Goal: Communication & Community: Answer question/provide support

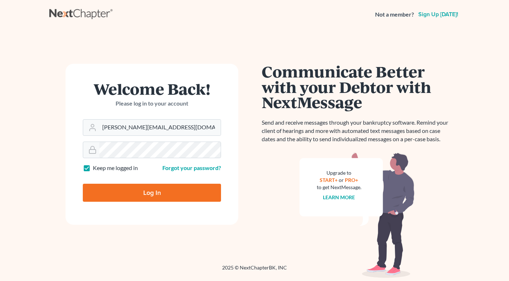
type input "Thinking..."
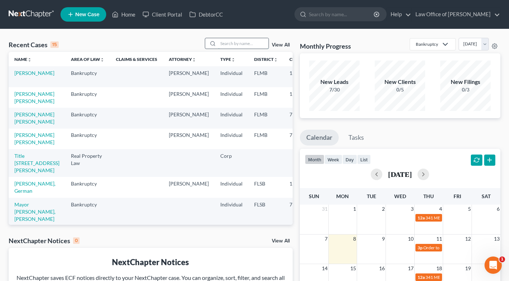
click at [255, 45] on input "search" at bounding box center [243, 43] width 50 height 10
type input "medina"
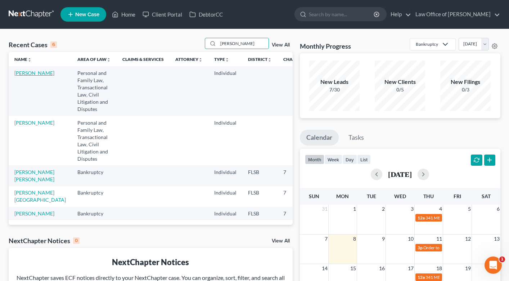
click at [20, 76] on link "Medina, Carlos" at bounding box center [34, 73] width 40 height 6
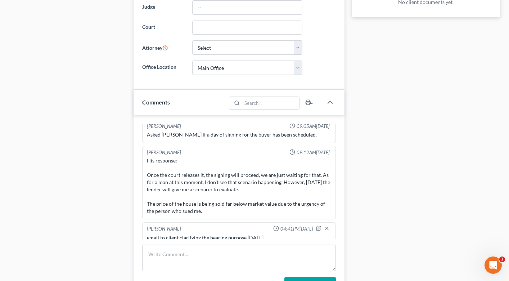
scroll to position [320, 0]
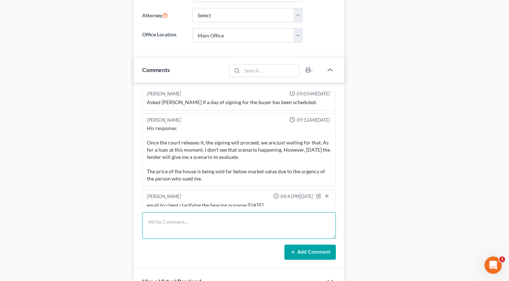
click at [160, 219] on textarea at bounding box center [239, 225] width 194 height 27
paste textarea "At 8:30 again I attended the hearing and Mr. medina was present. Even though he…"
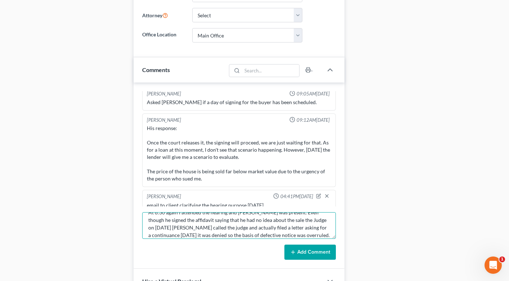
scroll to position [0, 0]
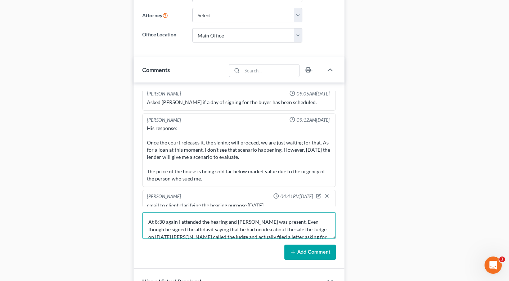
type textarea "At 8:30 again I attended the hearing and Mr. medina was present. Even though he…"
click at [305, 255] on button "Add Comment" at bounding box center [311, 252] width 52 height 15
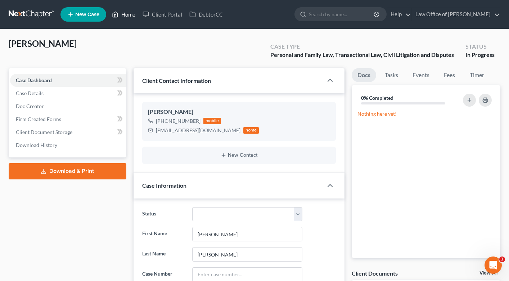
click at [128, 19] on link "Home" at bounding box center [123, 14] width 31 height 13
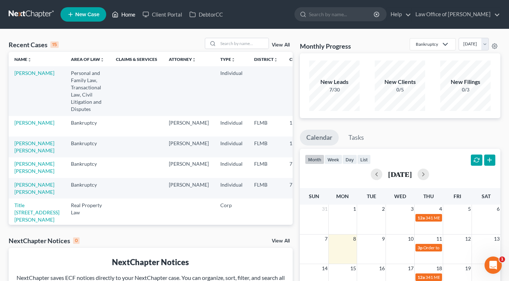
click at [129, 17] on link "Home" at bounding box center [123, 14] width 31 height 13
